Goal: Task Accomplishment & Management: Use online tool/utility

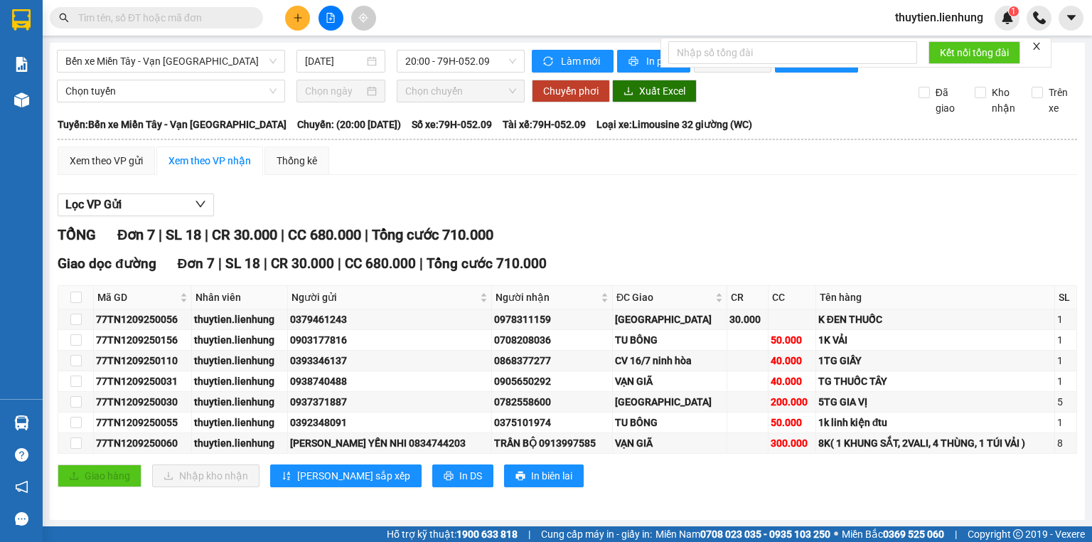
click at [216, 63] on span "Bến xe Miền Tây - Vạn [GEOGRAPHIC_DATA]" at bounding box center [170, 60] width 211 height 21
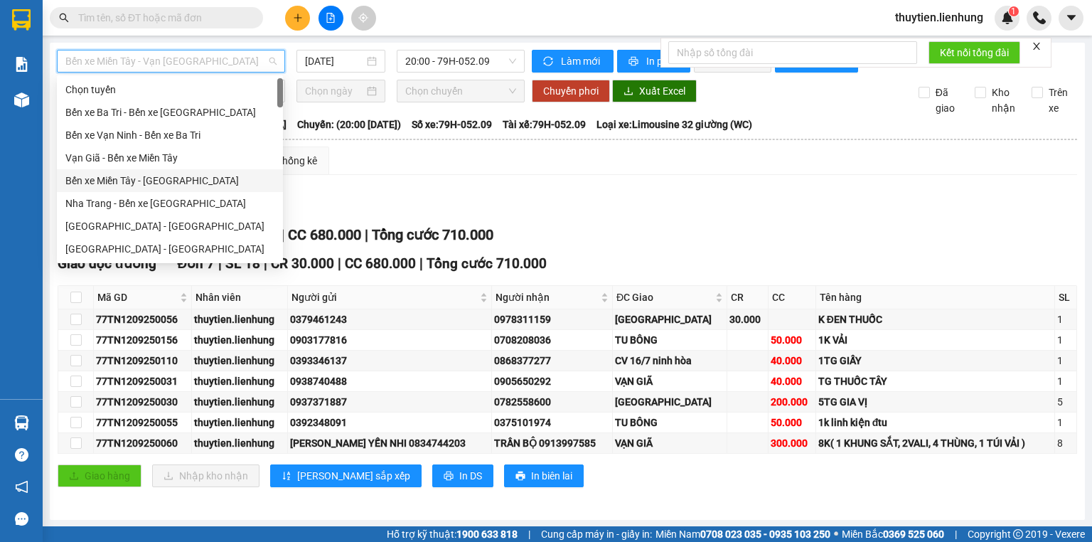
click at [150, 175] on div "Bến xe Miền Tây - [GEOGRAPHIC_DATA]" at bounding box center [169, 181] width 209 height 16
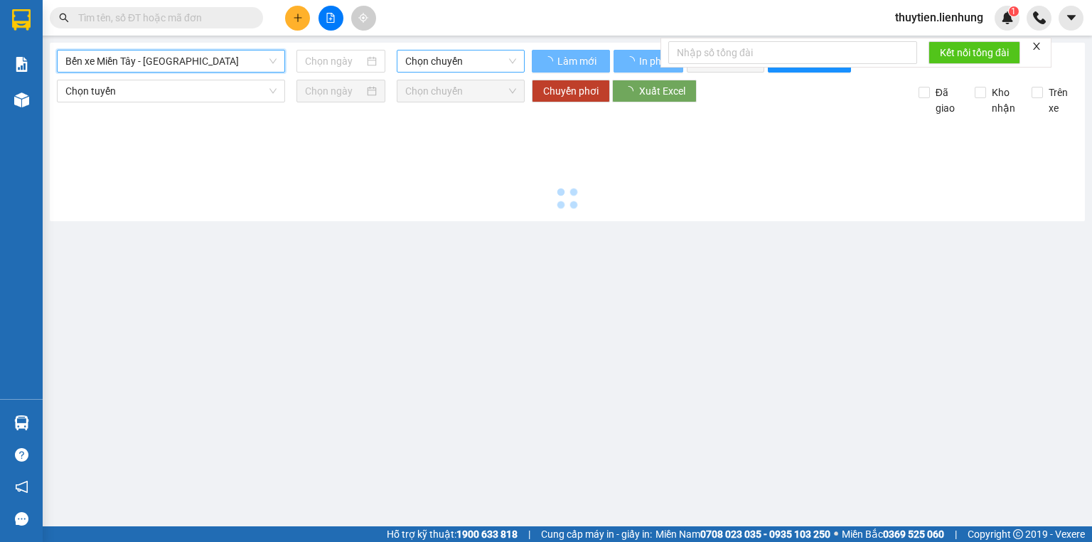
type input "[DATE]"
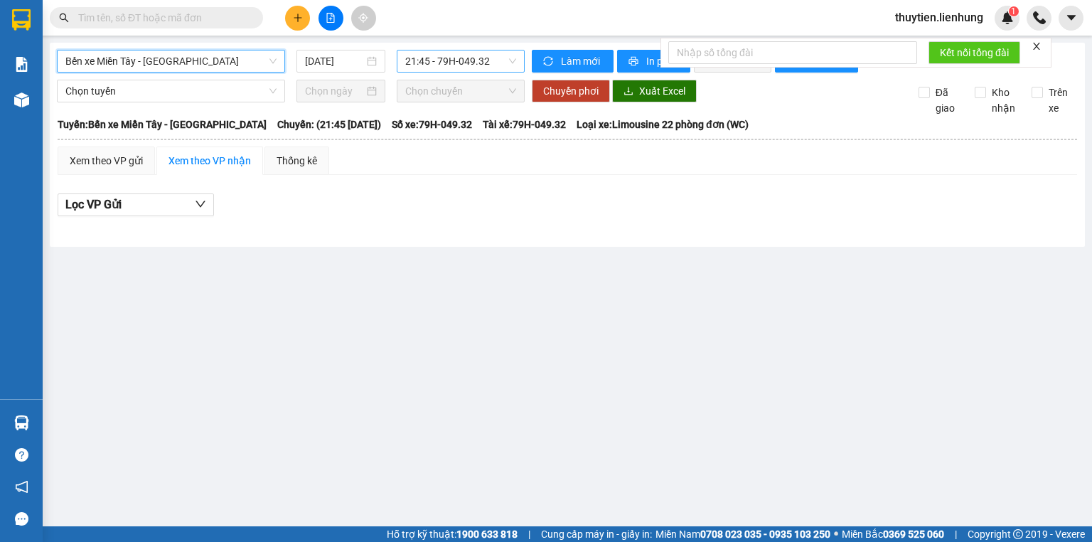
click at [438, 60] on span "21:45 - 79H-049.32" at bounding box center [461, 60] width 112 height 21
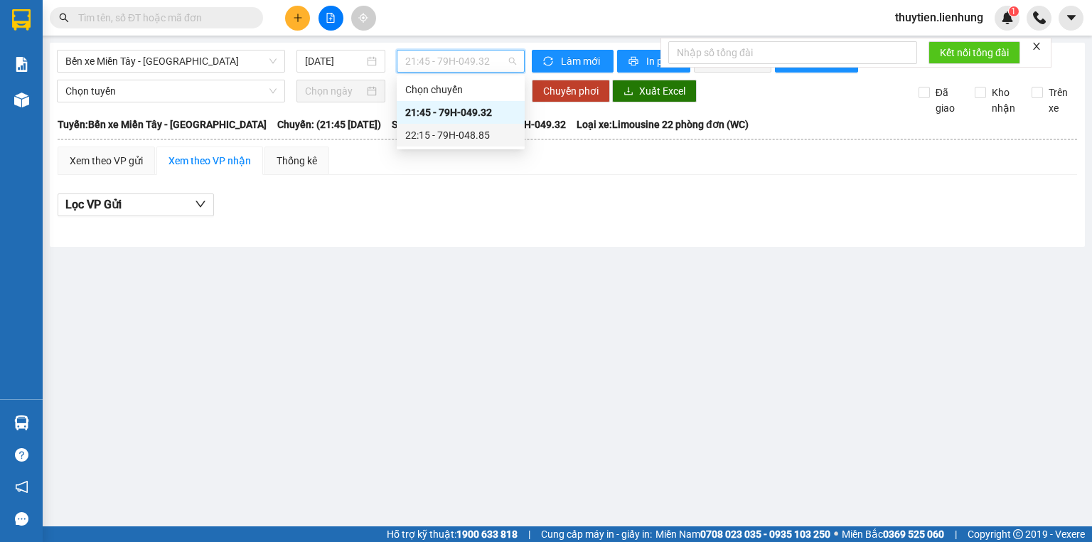
click at [438, 132] on div "22:15 - 79H-048.85" at bounding box center [460, 135] width 111 height 16
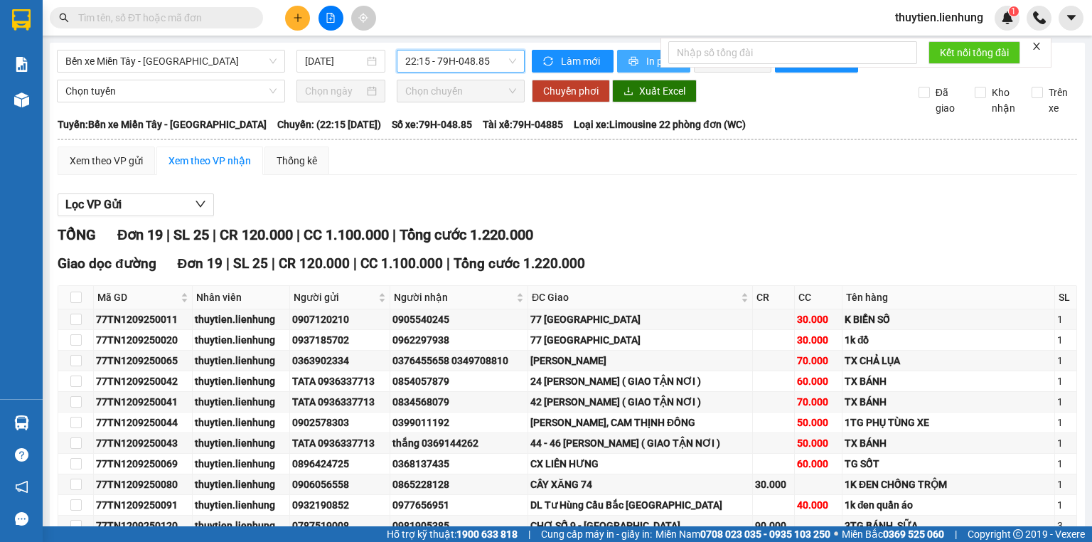
click at [628, 65] on icon "printer" at bounding box center [633, 61] width 10 height 10
